Goal: Task Accomplishment & Management: Use online tool/utility

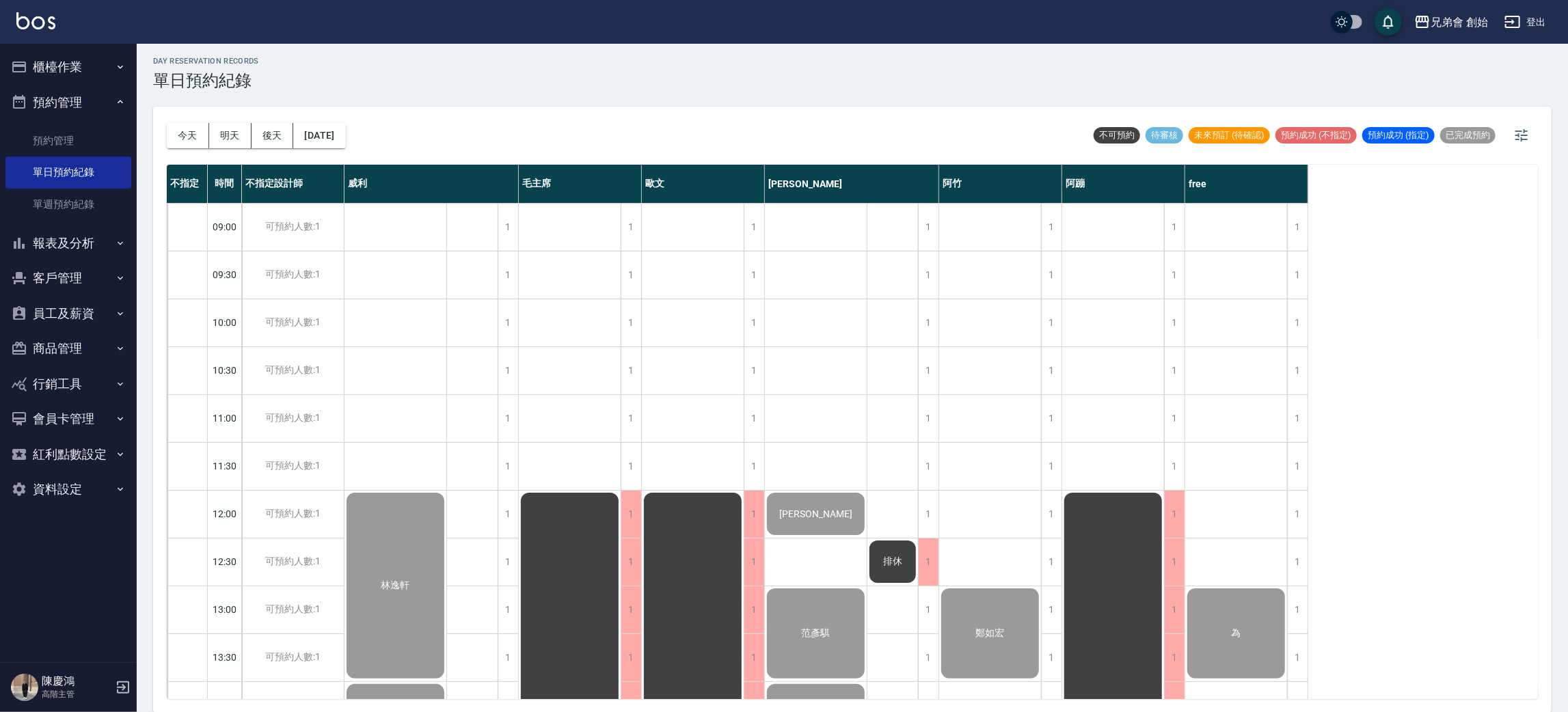
scroll to position [102, 0]
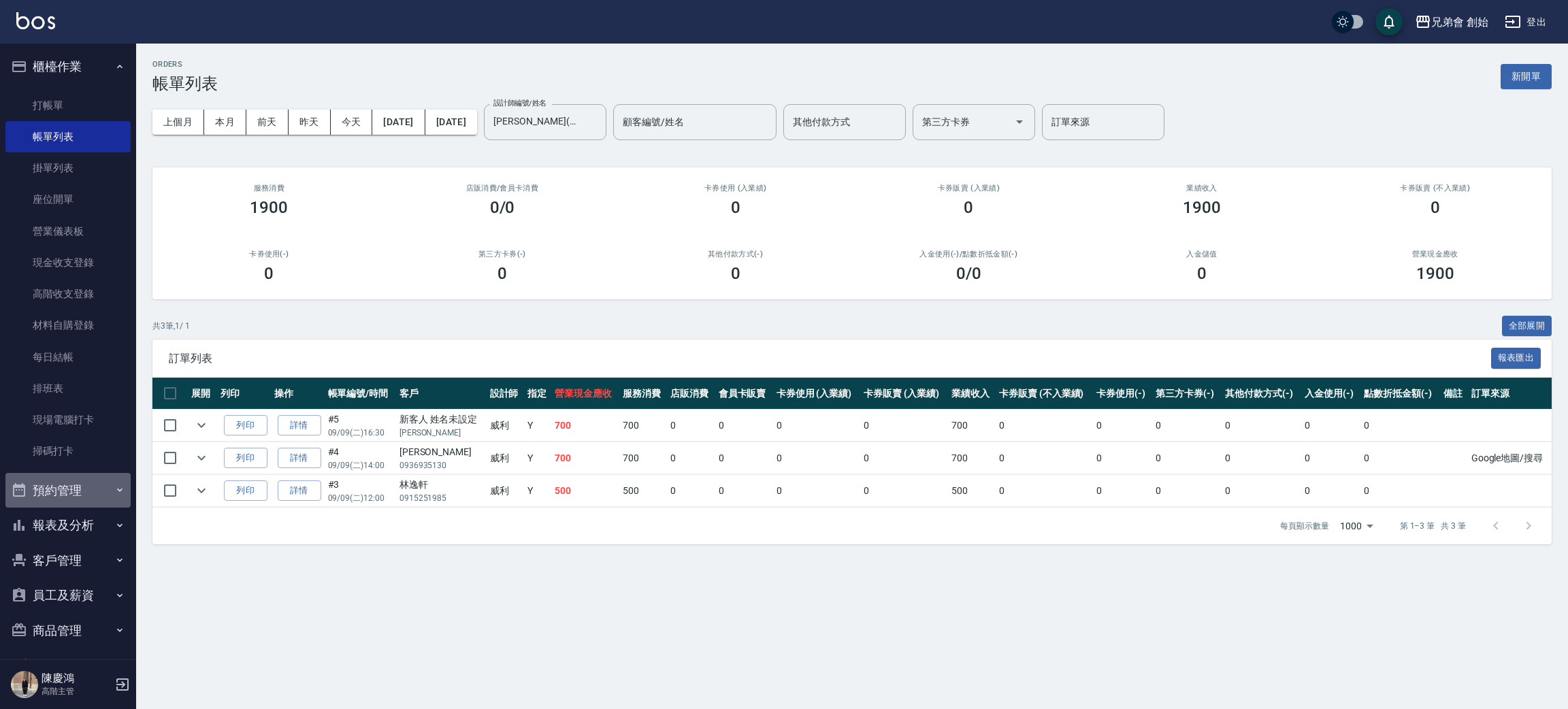
click at [69, 500] on button "預約管理" at bounding box center [68, 490] width 125 height 35
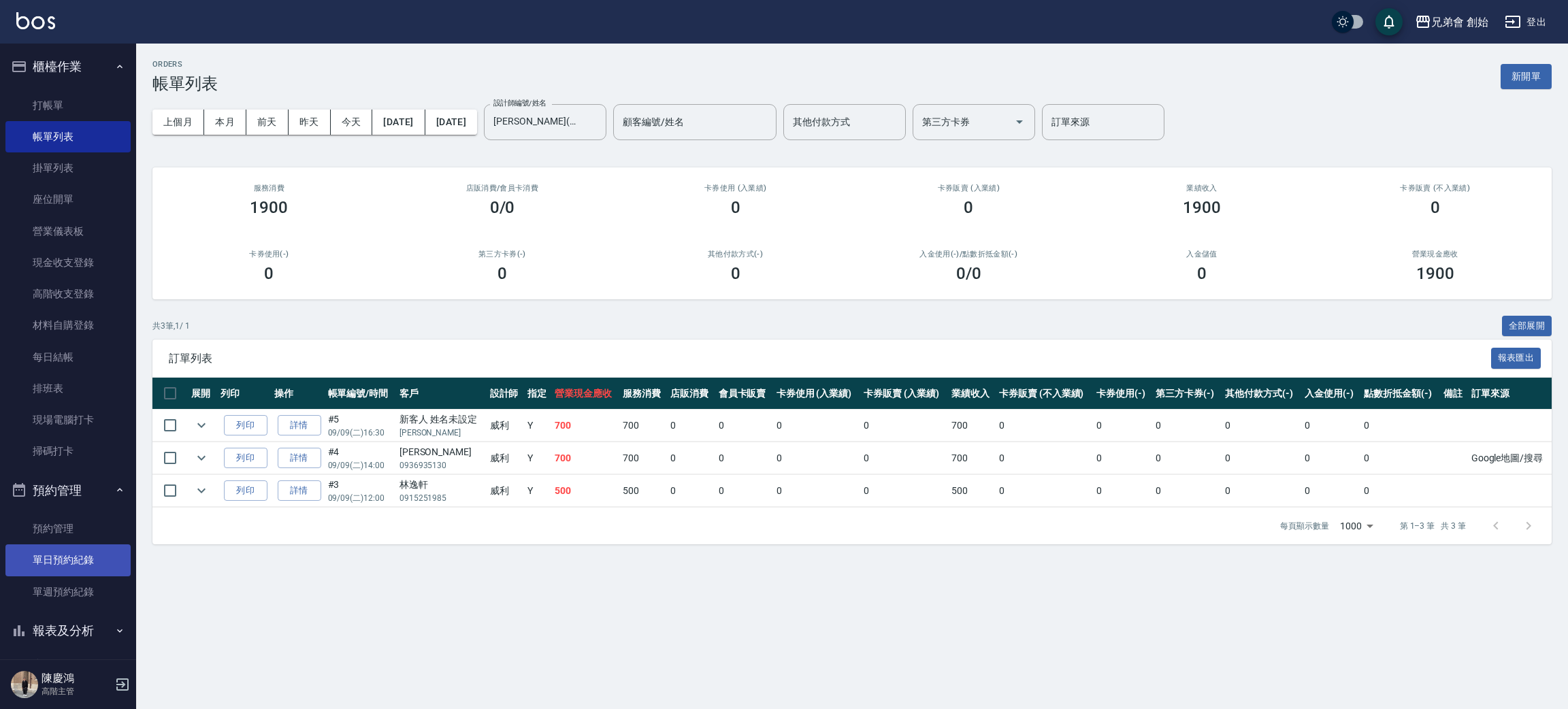
click at [95, 565] on link "單日預約紀錄" at bounding box center [68, 560] width 125 height 31
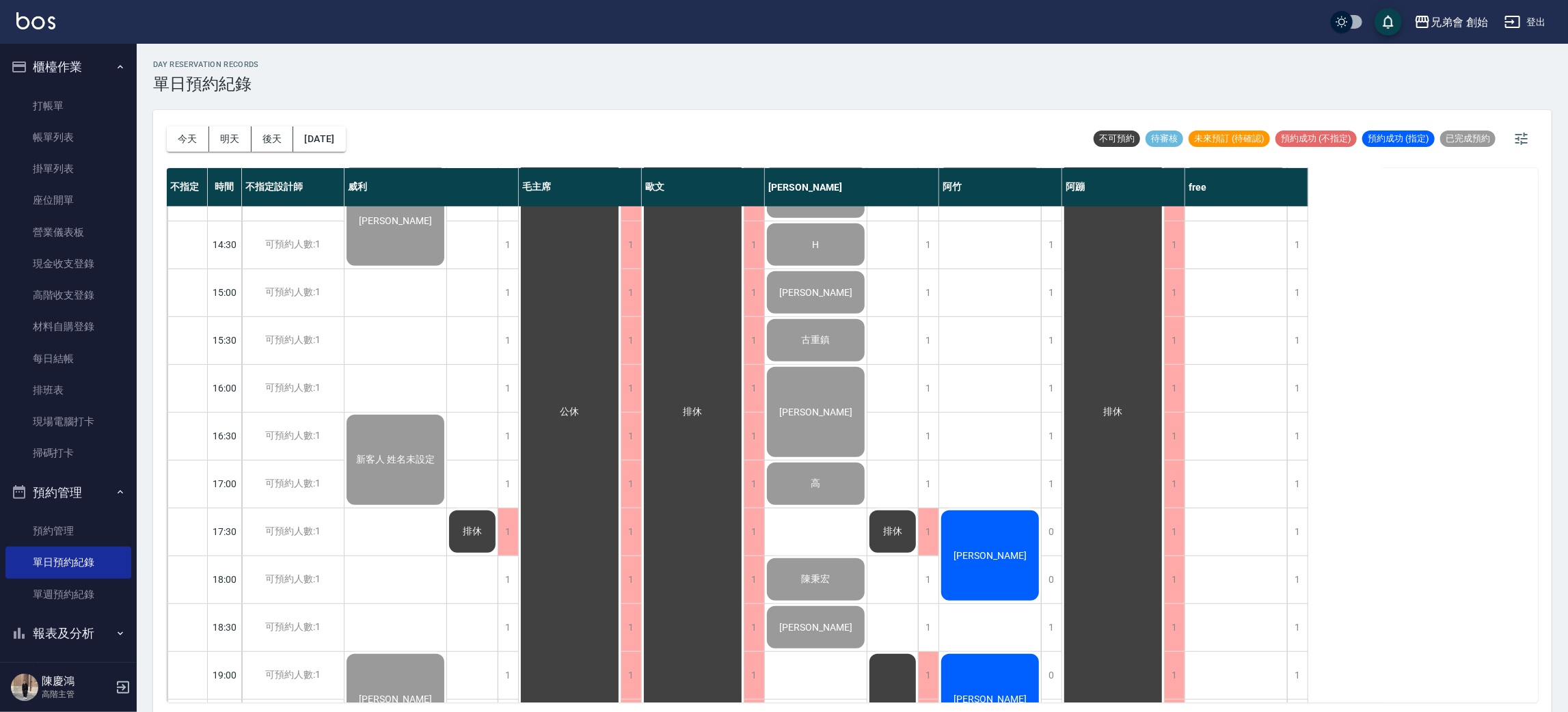
scroll to position [718, 0]
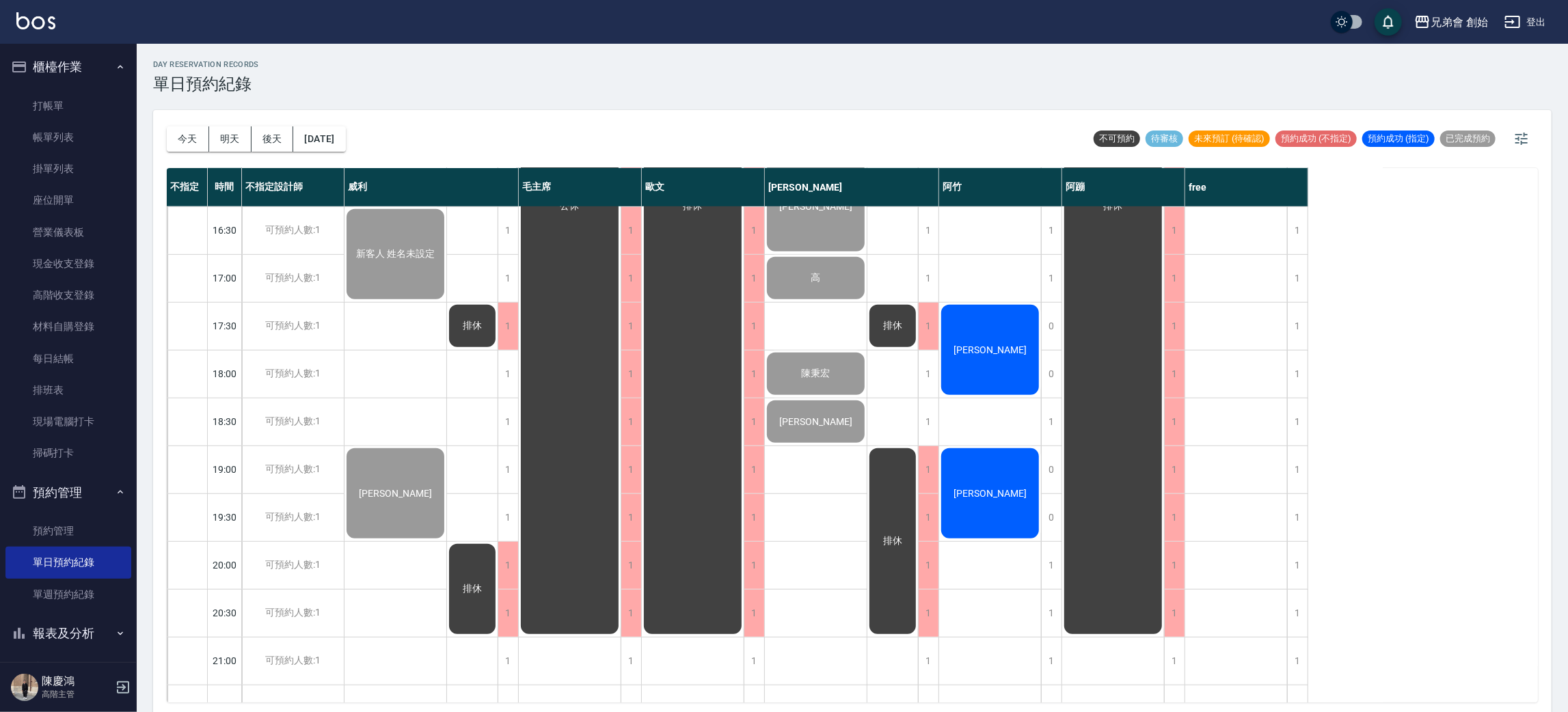
click at [1004, 323] on div "[PERSON_NAME]" at bounding box center [990, 350] width 102 height 94
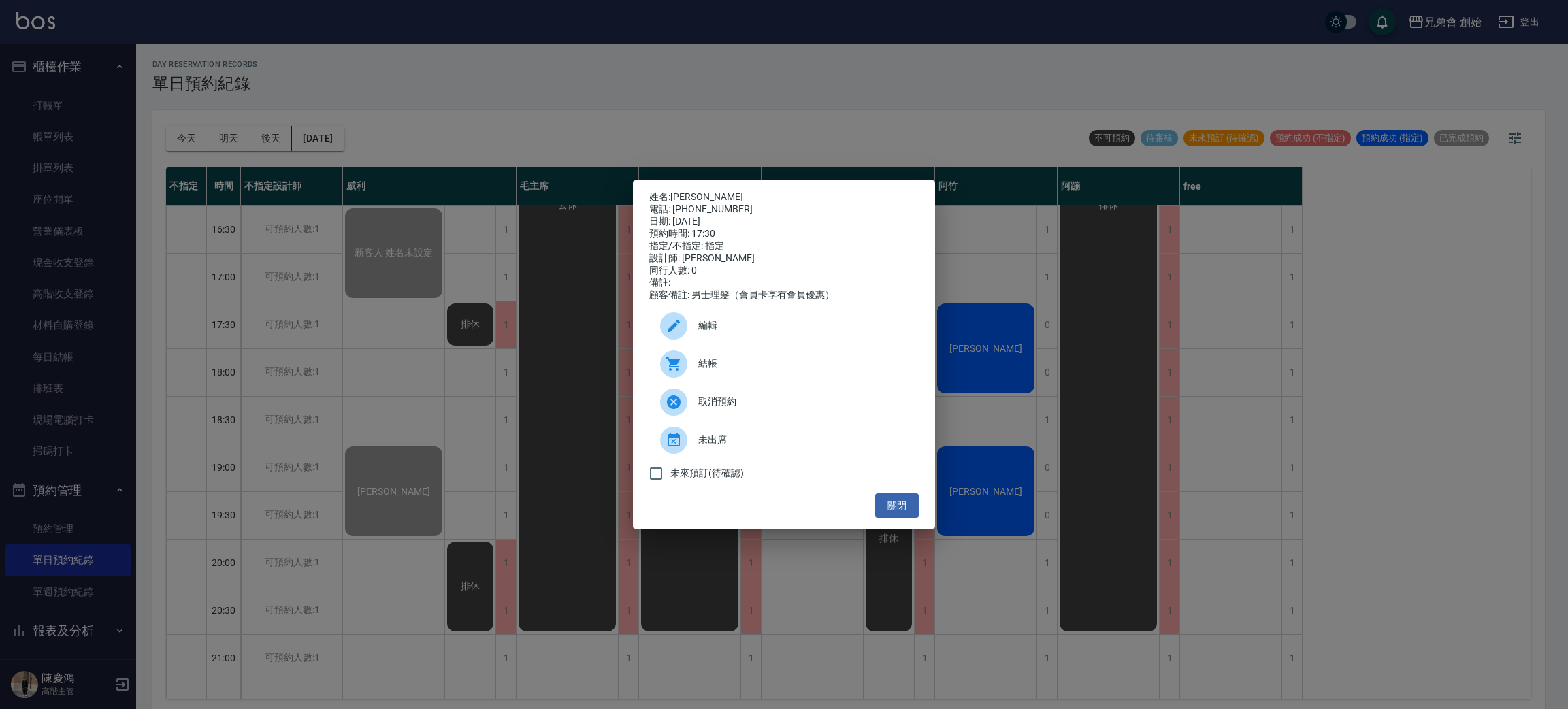
click at [701, 371] on span "結帳" at bounding box center [803, 364] width 210 height 14
click at [1168, 218] on div "姓名: 陳家弘 電話: 0970808516 日期: 2025/09/09 預約時間: 17:30 指定/不指定: 指定 設計師: 阿竹 同行人數: 0 備註…" at bounding box center [784, 354] width 1568 height 709
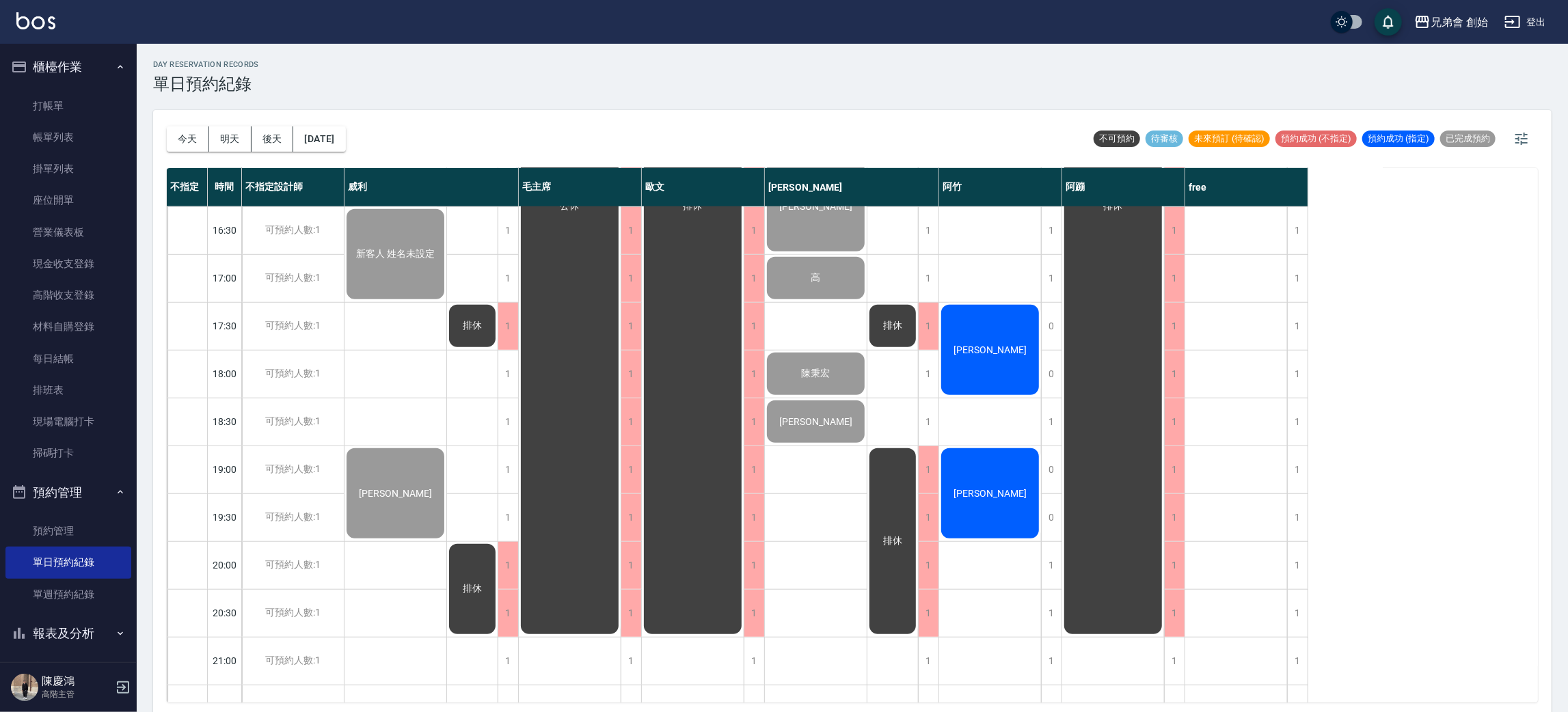
click at [1015, 484] on div "[PERSON_NAME]" at bounding box center [990, 494] width 102 height 94
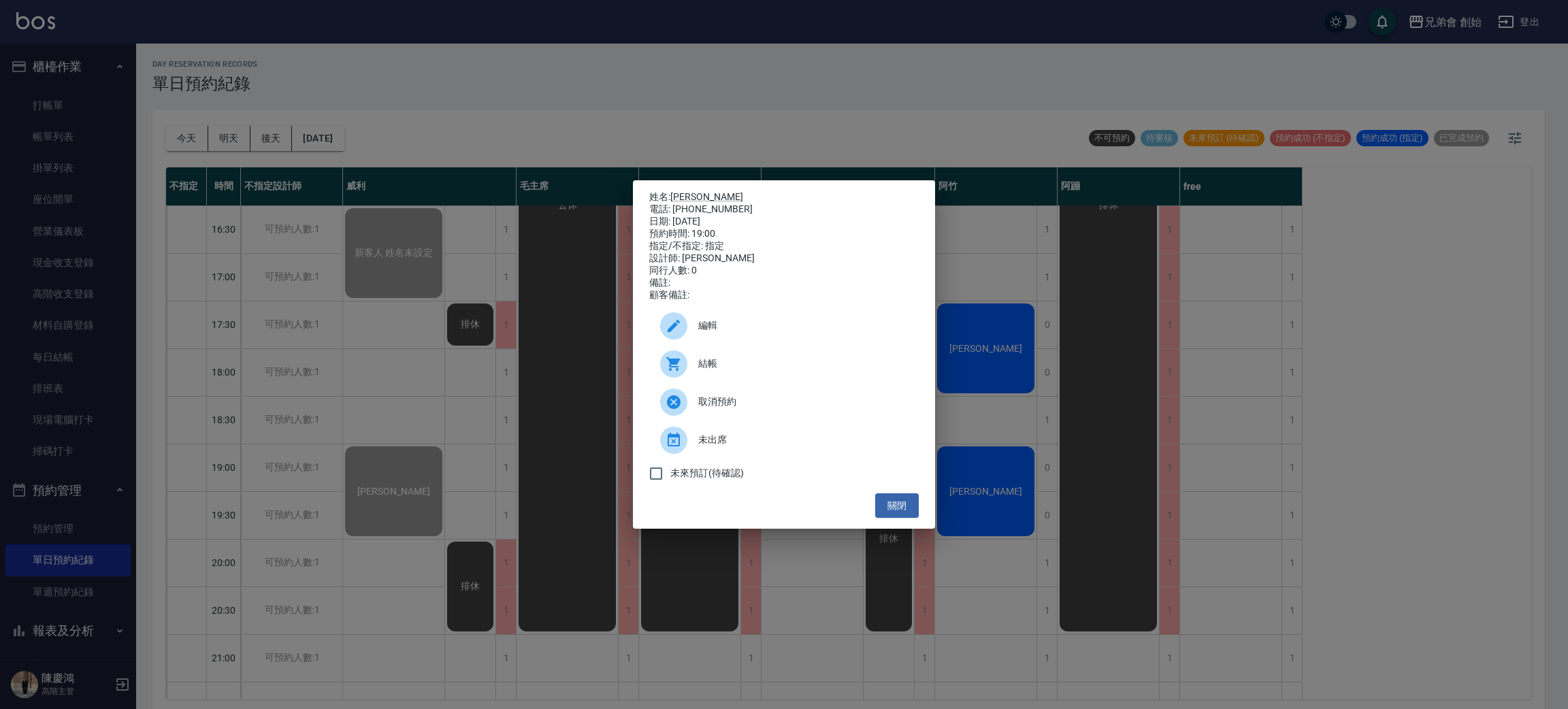
click at [687, 369] on div at bounding box center [674, 364] width 27 height 27
click at [499, 154] on div "姓名: 董豐喻 電話: 0979010726 日期: 2025/09/09 預約時間: 19:00 指定/不指定: 指定 設計師: 阿竹 同行人數: 0 備註…" at bounding box center [784, 354] width 1568 height 709
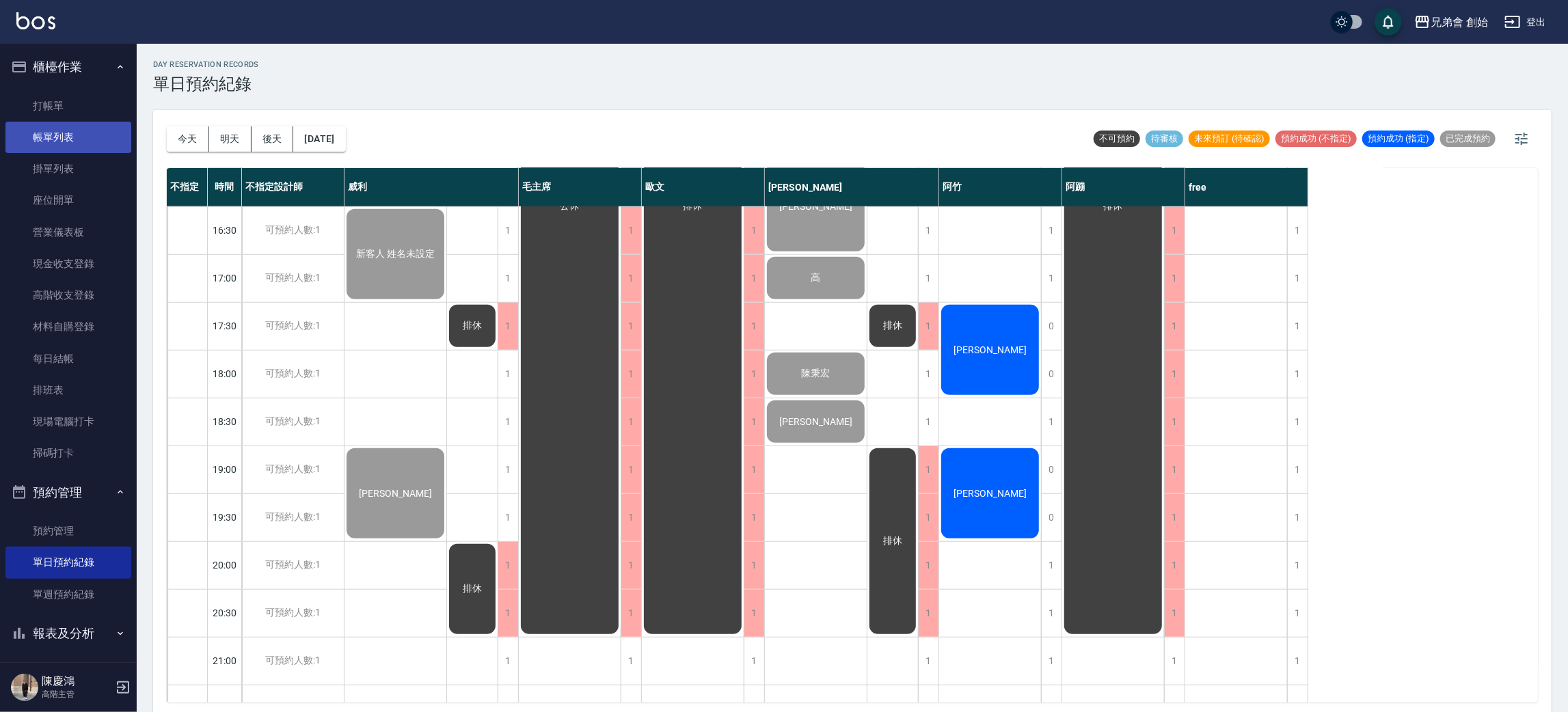
click at [83, 123] on link "帳單列表" at bounding box center [68, 138] width 126 height 31
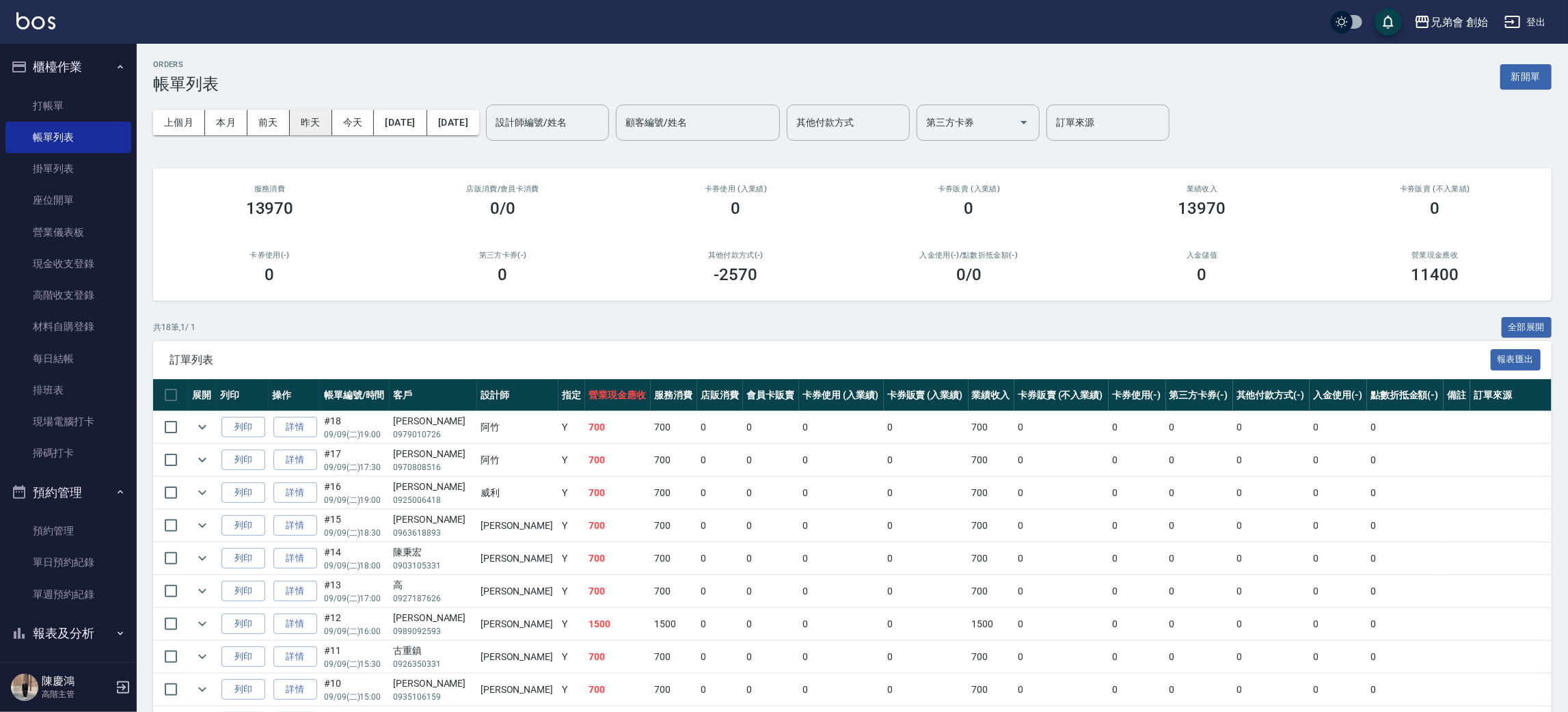
click at [317, 134] on div "上個月 本月 前天 昨天 今天 2025/09/09 2025/09/09 設計師編號/姓名 設計師編號/姓名 顧客編號/姓名 顧客編號/姓名 其他付款方式 …" at bounding box center [852, 123] width 1398 height 58
click at [317, 120] on button "昨天" at bounding box center [311, 123] width 42 height 25
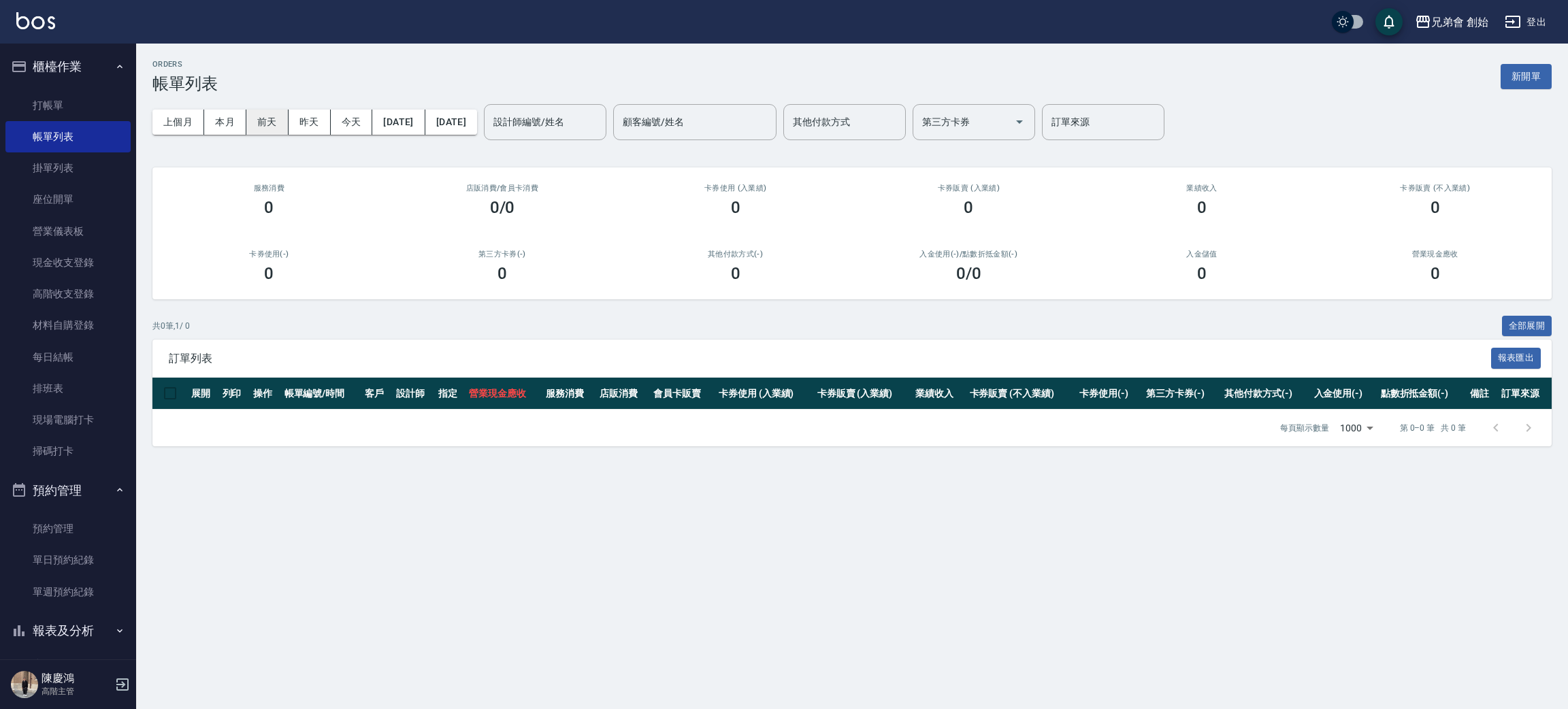
click at [268, 121] on button "前天" at bounding box center [268, 122] width 42 height 25
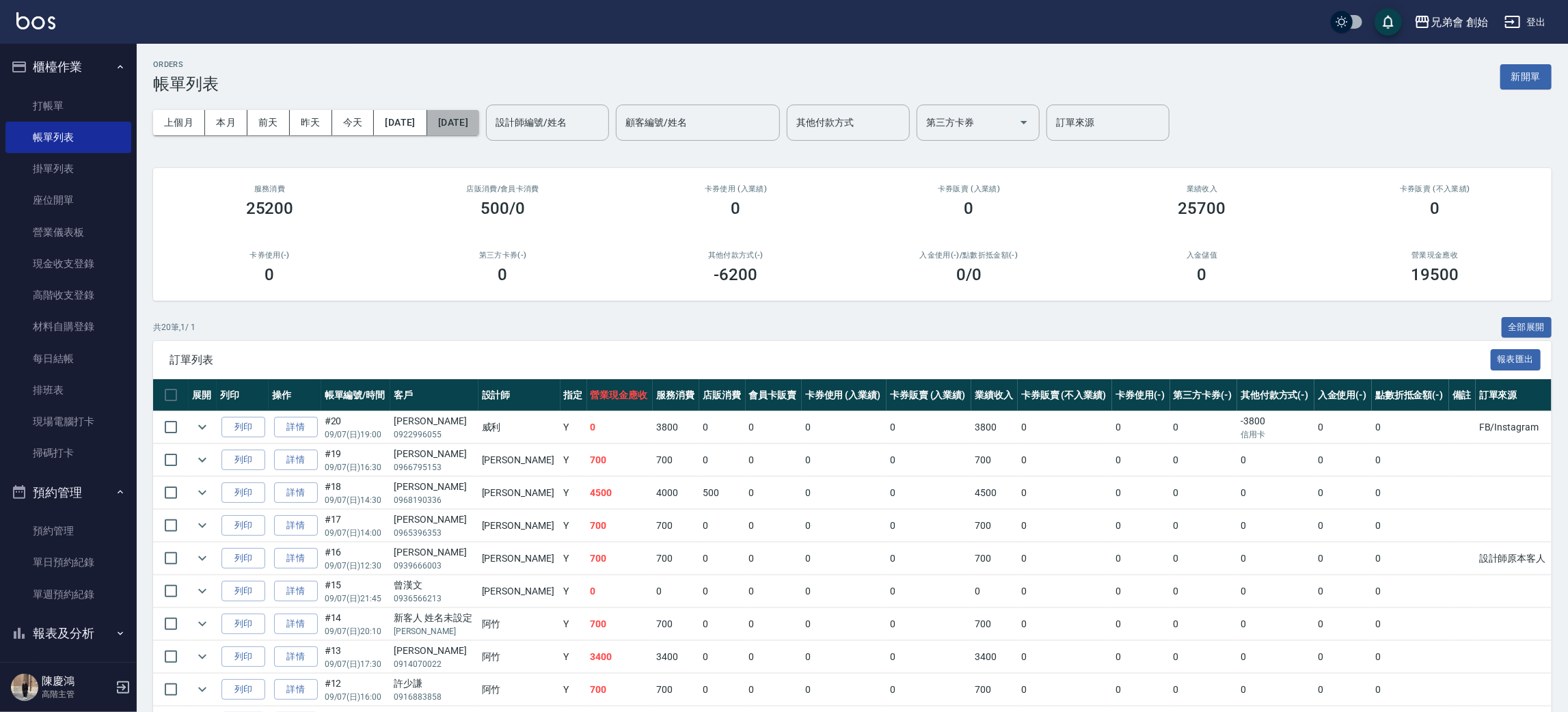
click at [479, 122] on button "2025/09/07" at bounding box center [454, 123] width 52 height 25
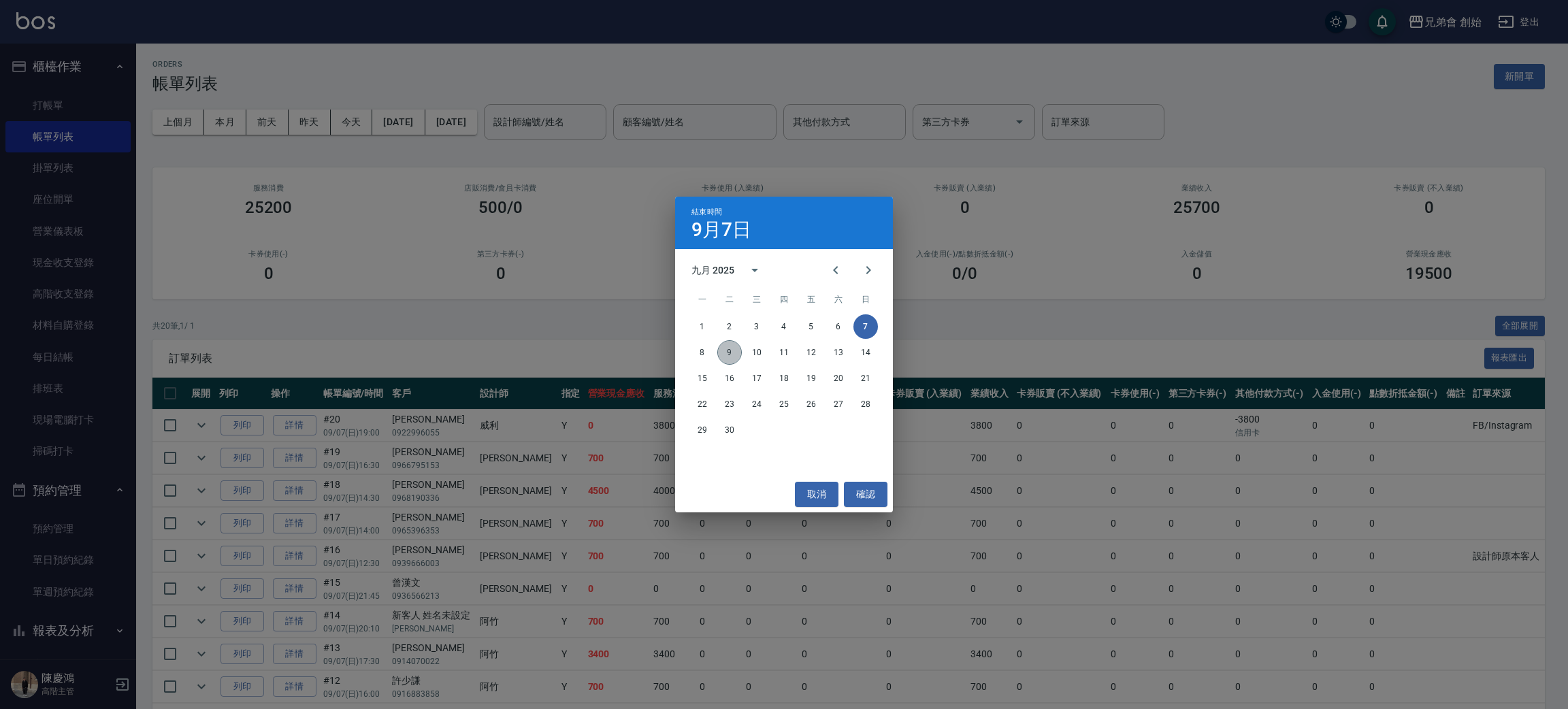
click at [732, 350] on button "9" at bounding box center [729, 352] width 24 height 24
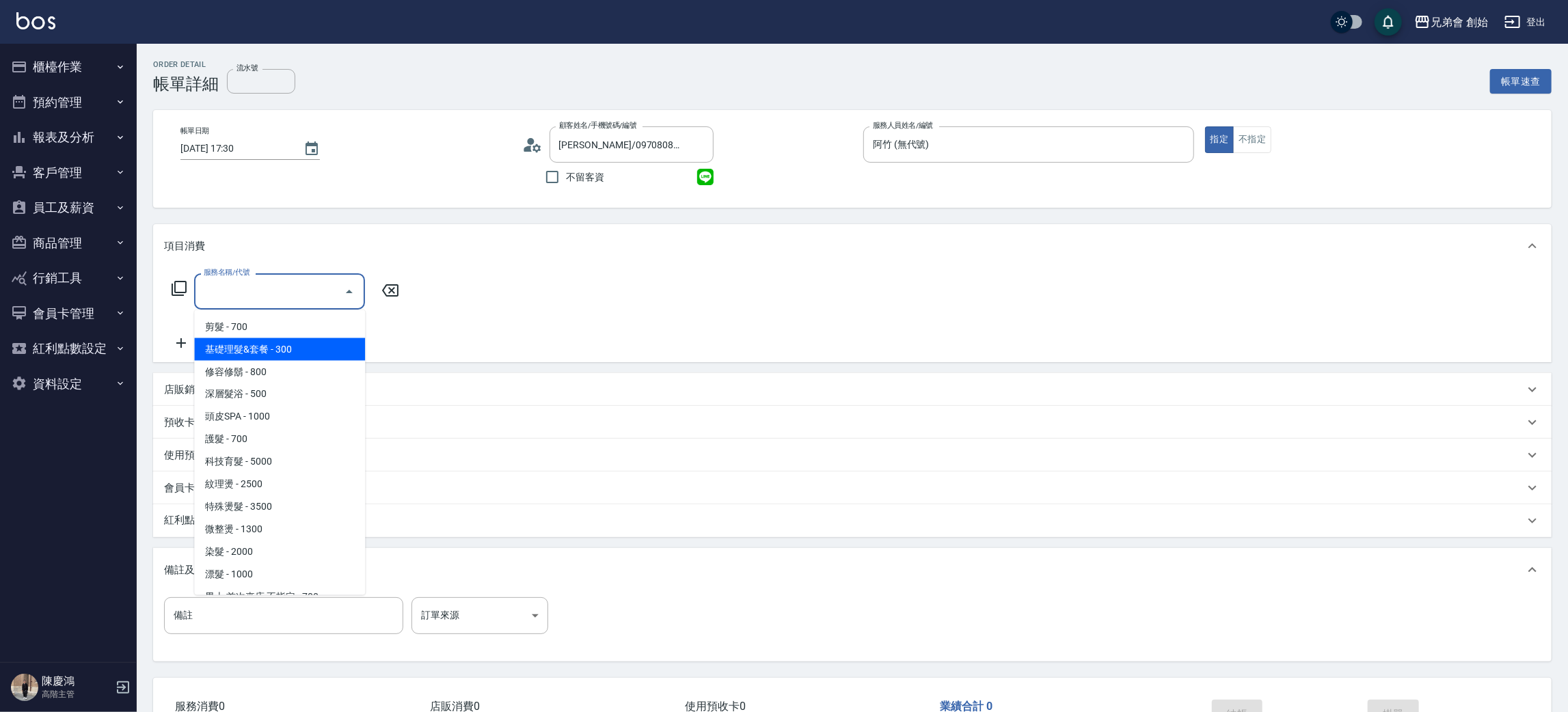
click at [274, 339] on span "基礎理髮&套餐 - 300" at bounding box center [279, 350] width 171 height 23
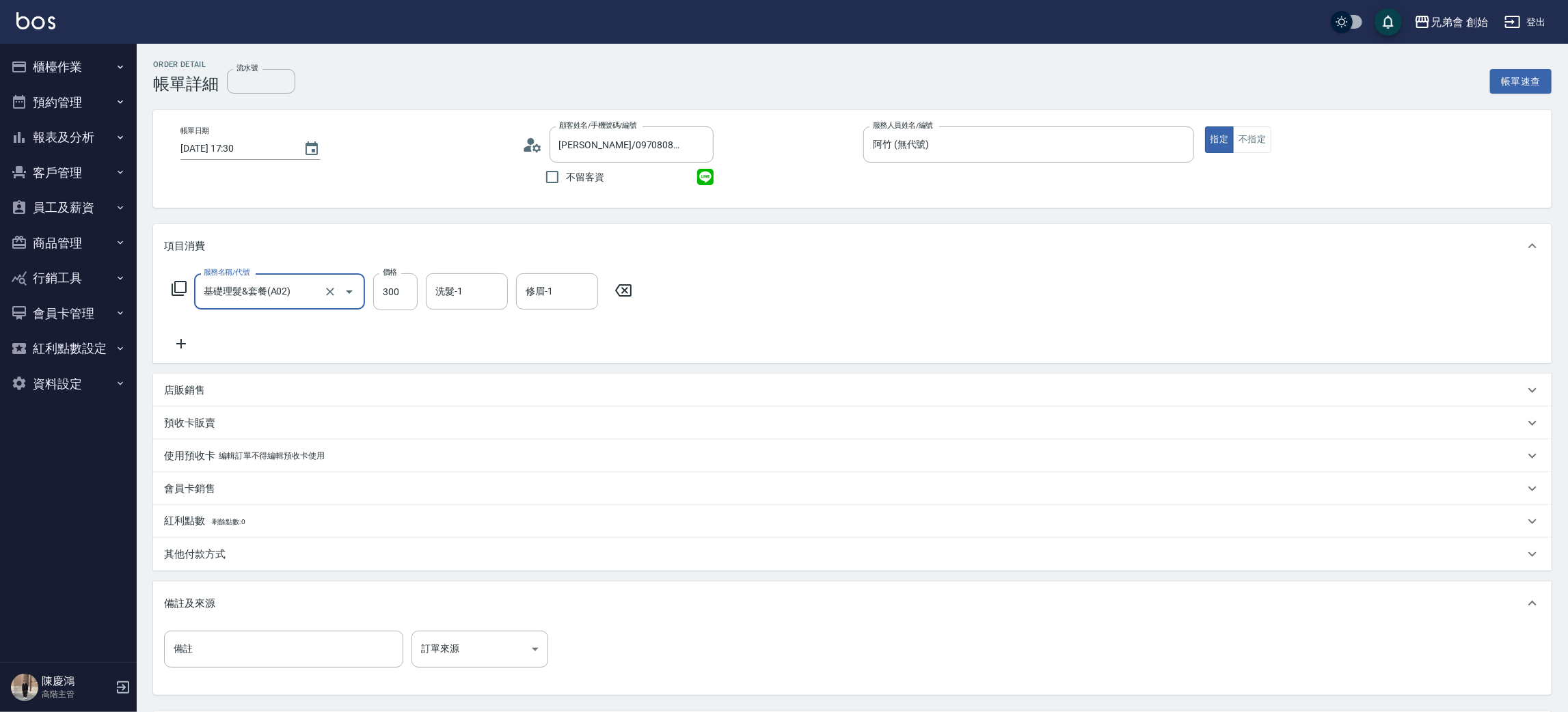
click at [275, 287] on input "基礎理髮&套餐(A02)" at bounding box center [260, 292] width 120 height 24
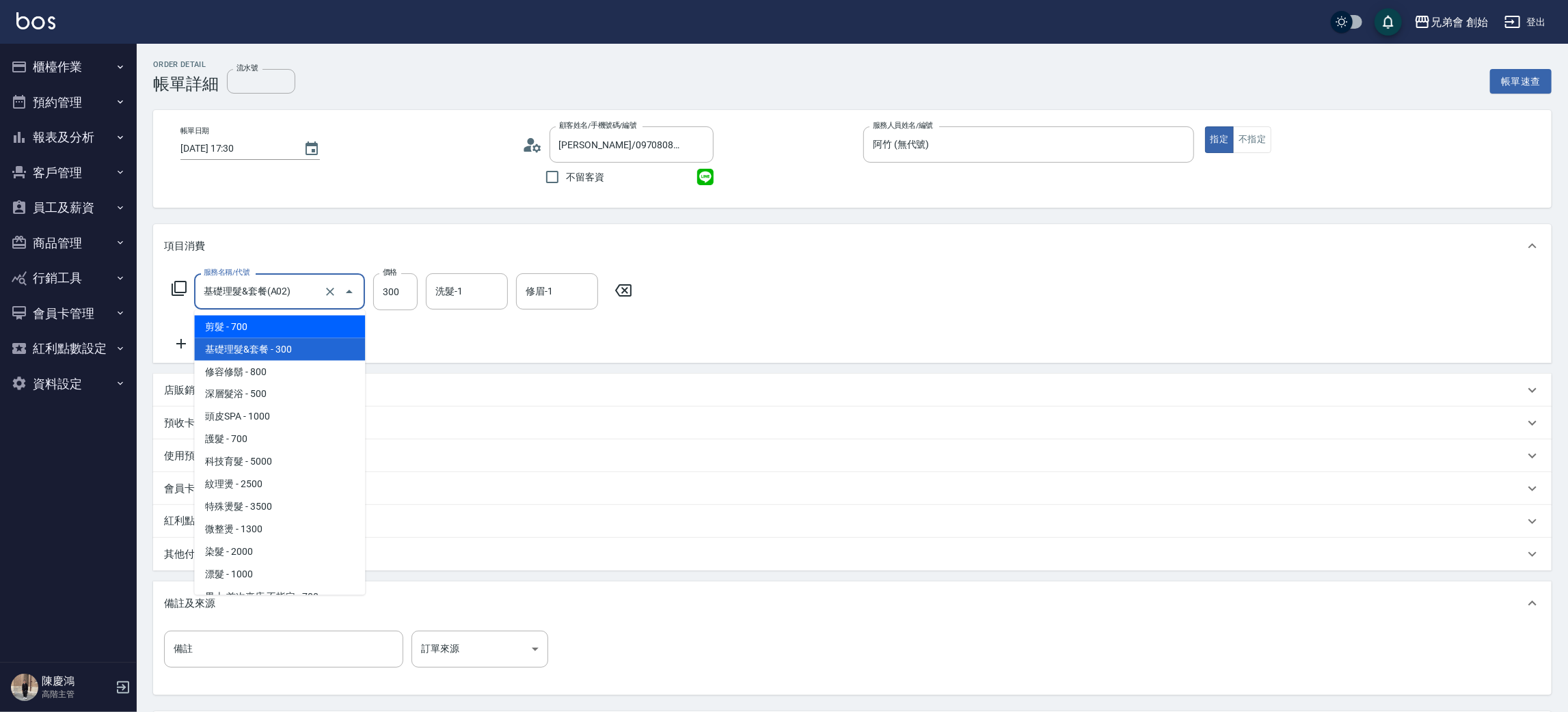
click at [278, 334] on span "剪髮 - 700" at bounding box center [279, 327] width 171 height 23
type input "剪髮(A01)"
type input "700"
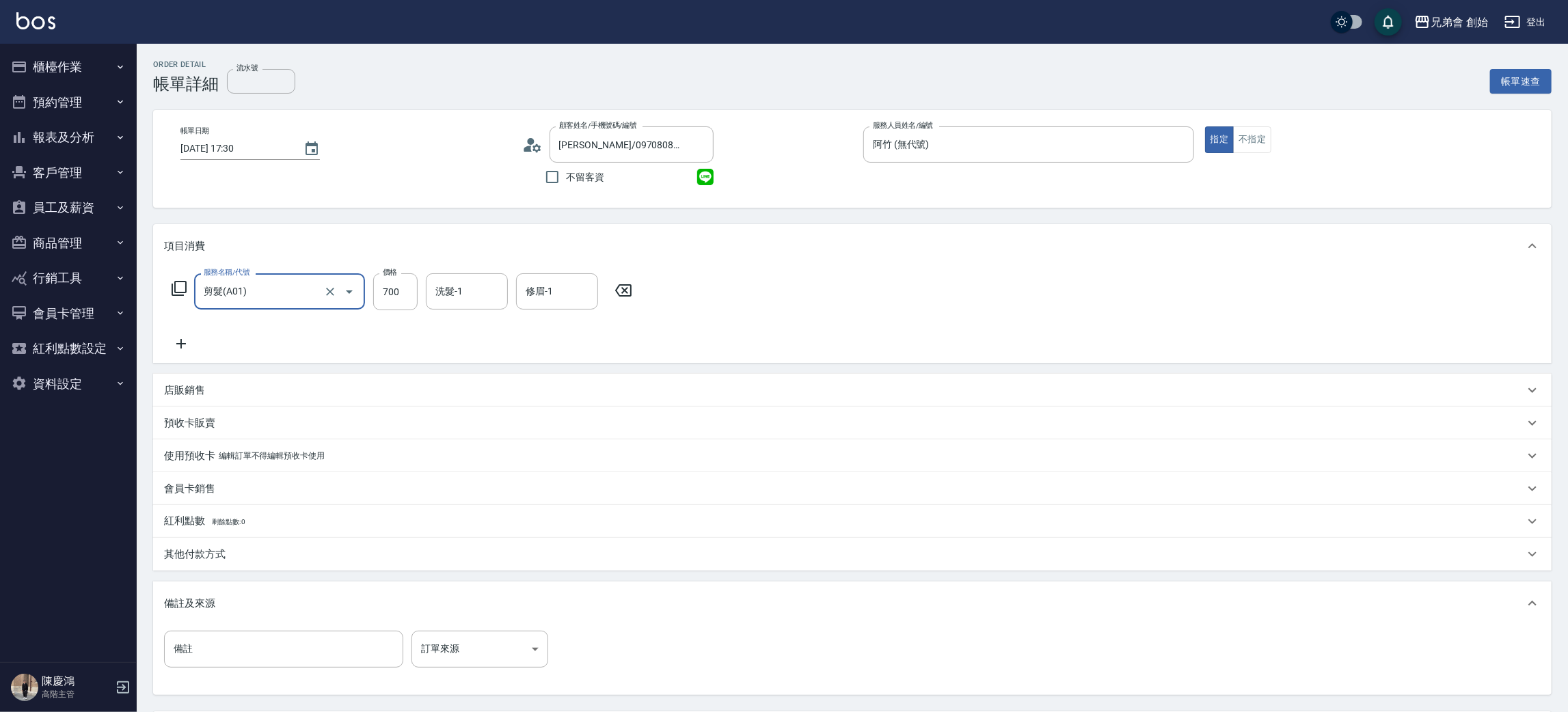
scroll to position [128, 0]
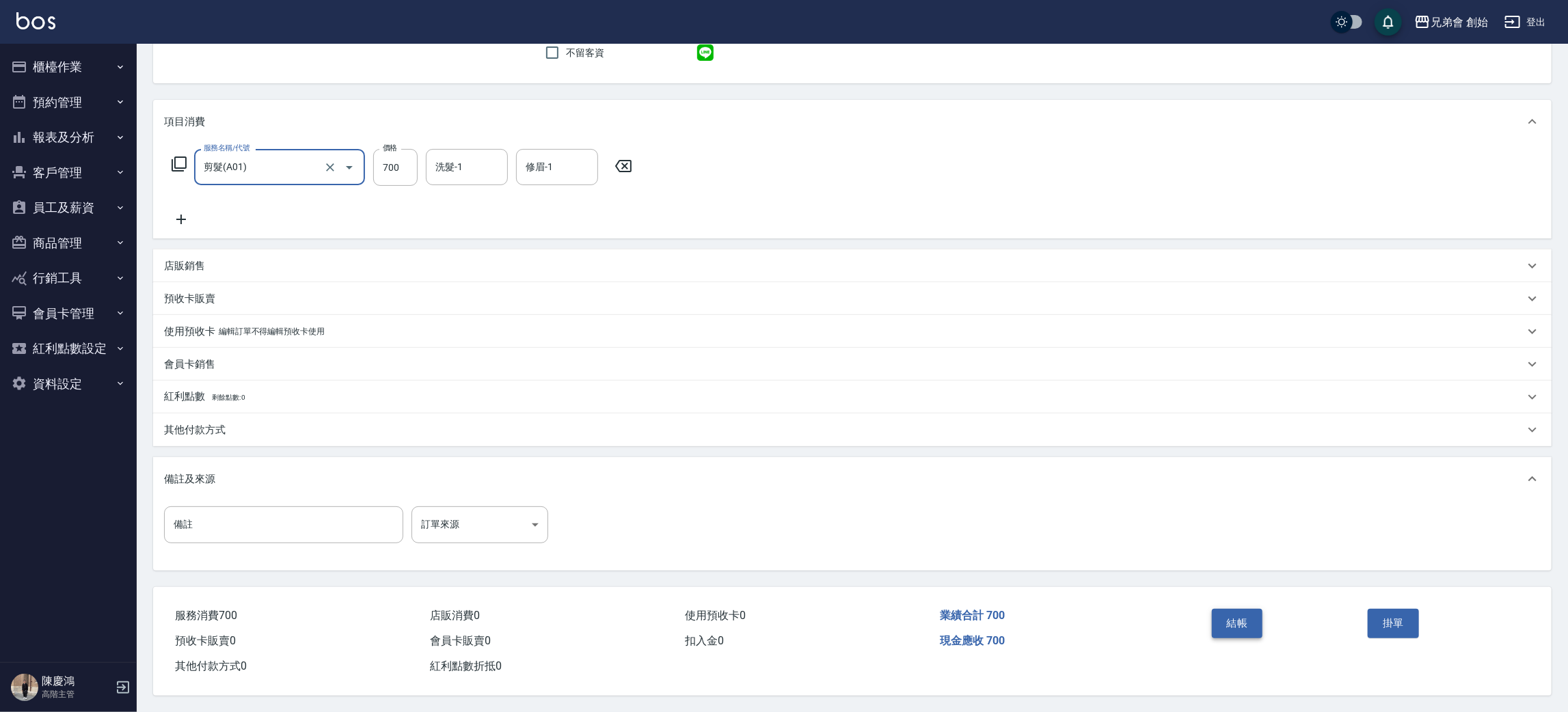
click at [1232, 612] on button "結帳" at bounding box center [1237, 623] width 51 height 29
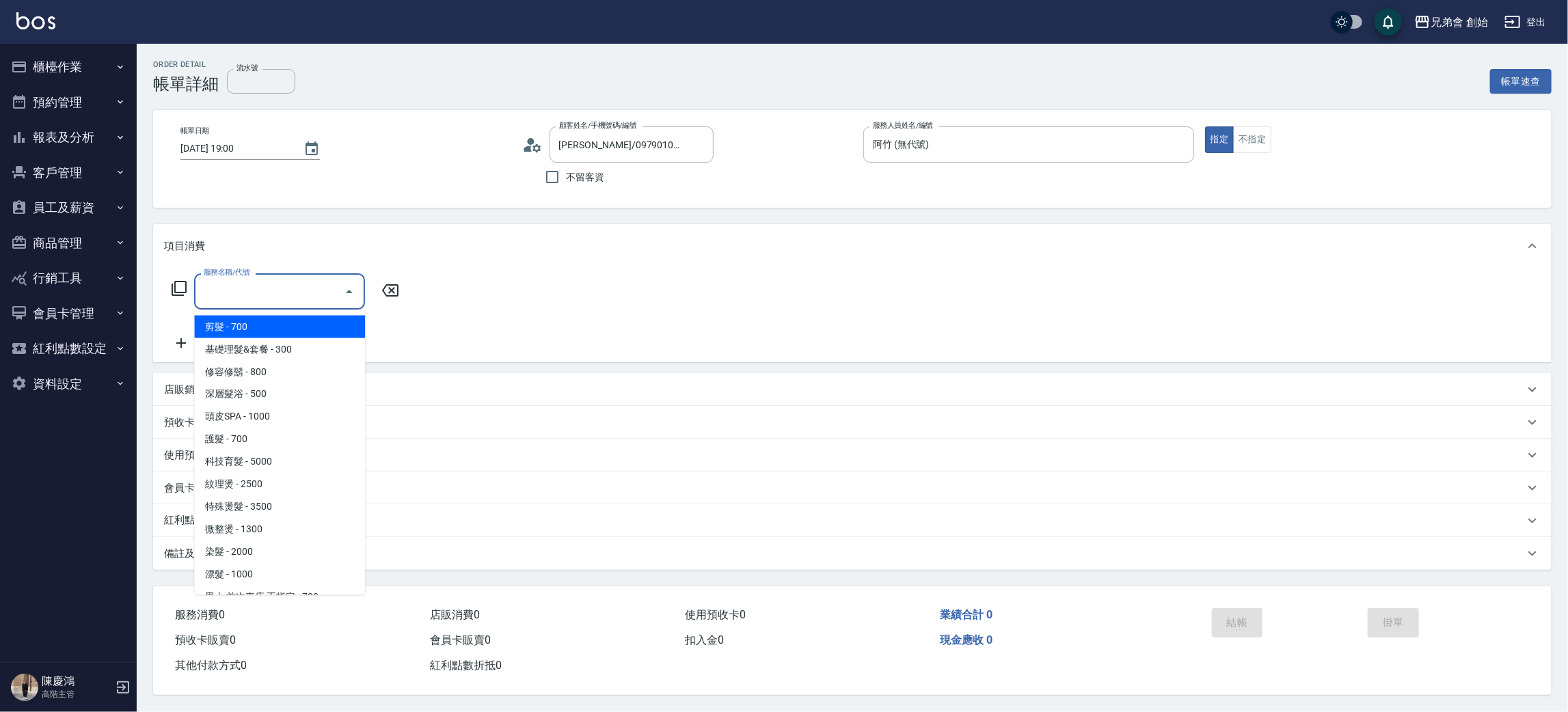
click at [291, 322] on span "剪髮 - 700" at bounding box center [279, 327] width 171 height 23
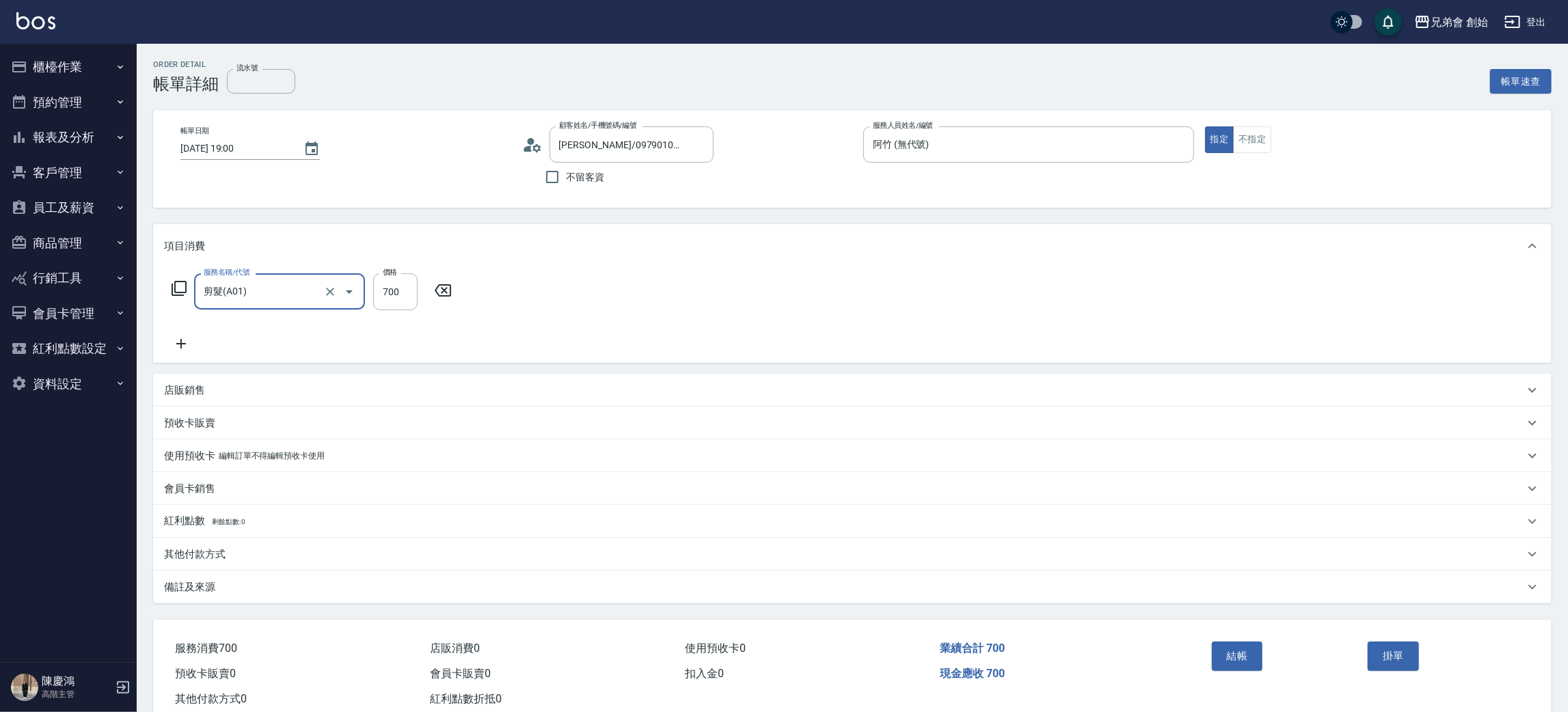
type input "剪髮(A01)"
click at [1236, 658] on button "結帳" at bounding box center [1237, 656] width 51 height 29
